Goal: Task Accomplishment & Management: Manage account settings

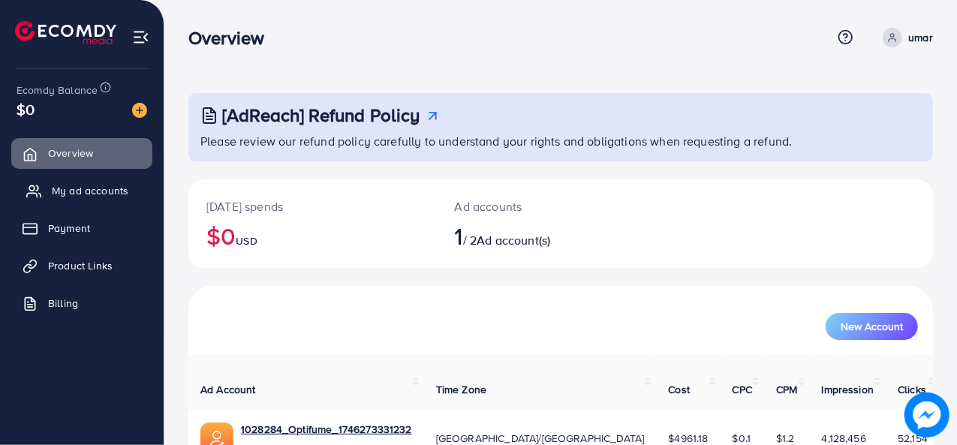
click at [69, 193] on span "My ad accounts" at bounding box center [90, 190] width 77 height 15
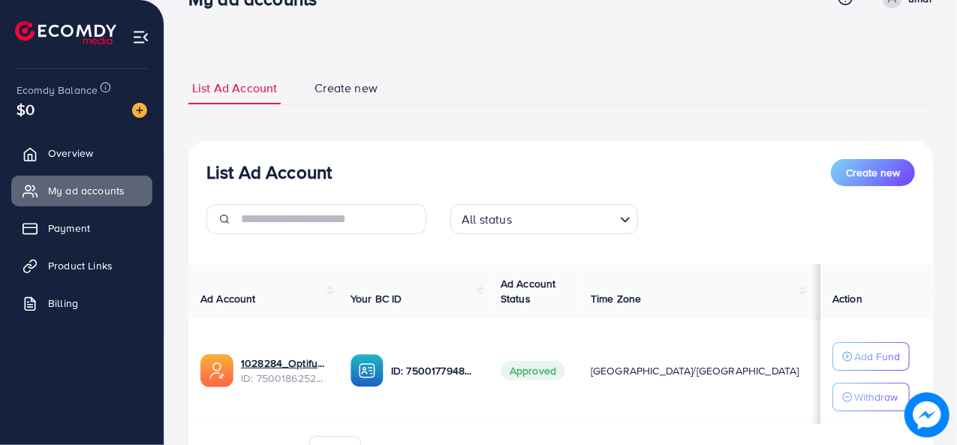
scroll to position [125, 0]
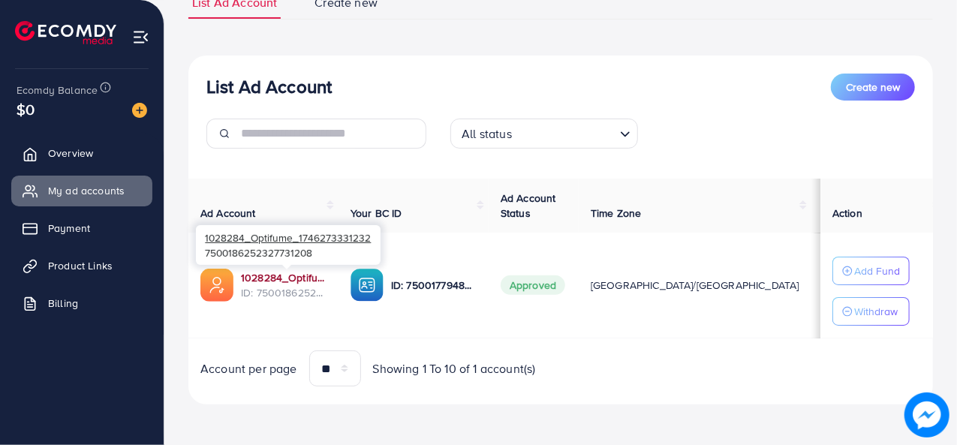
click at [285, 272] on link "1028284_Optifume_1746273331232" at bounding box center [284, 277] width 86 height 15
